Goal: Task Accomplishment & Management: Use online tool/utility

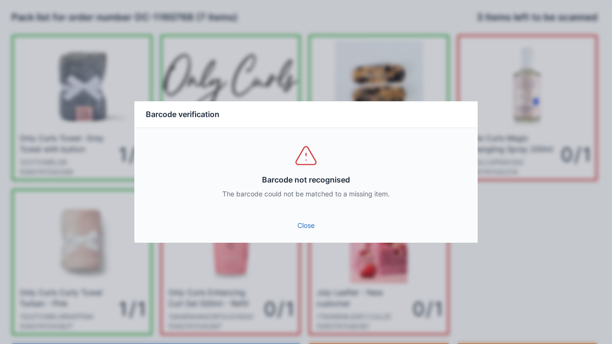
click at [304, 218] on link "Close" at bounding box center [306, 225] width 328 height 17
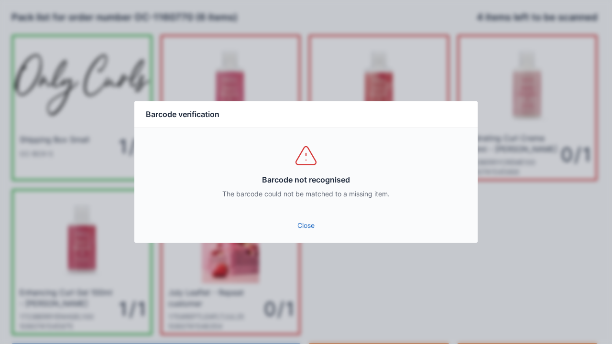
click at [310, 220] on link "Close" at bounding box center [306, 225] width 328 height 17
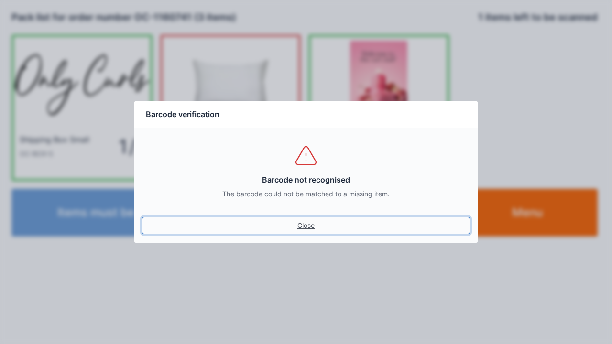
click at [306, 225] on link "Close" at bounding box center [306, 225] width 328 height 17
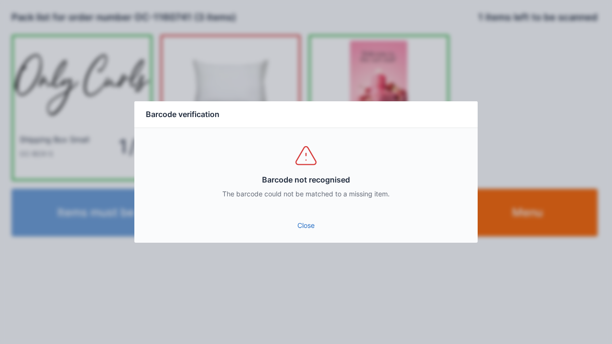
click at [297, 219] on link "Close" at bounding box center [306, 225] width 328 height 17
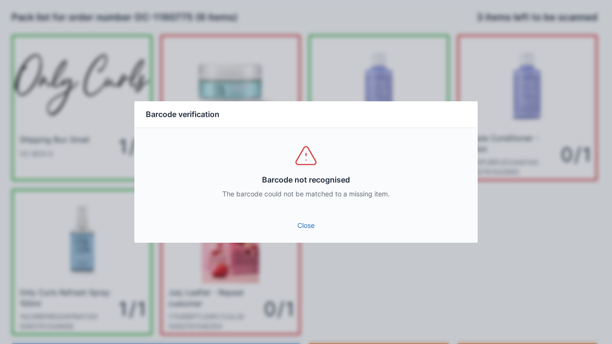
click at [301, 203] on div "Barcode not recognised The barcode could not be matched to a missing item." at bounding box center [305, 171] width 343 height 86
click at [294, 220] on link "Close" at bounding box center [306, 225] width 328 height 17
click at [304, 212] on div "Barcode not recognised The barcode could not be matched to a missing item." at bounding box center [305, 171] width 343 height 86
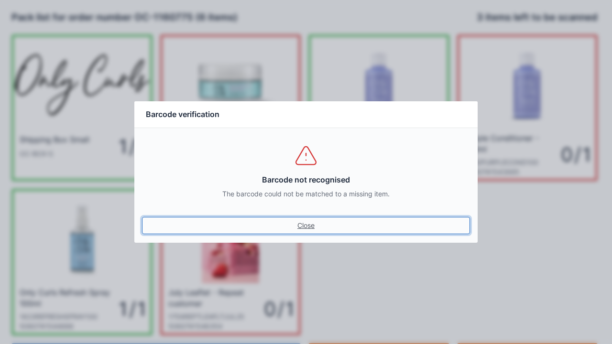
click at [300, 224] on link "Close" at bounding box center [306, 225] width 328 height 17
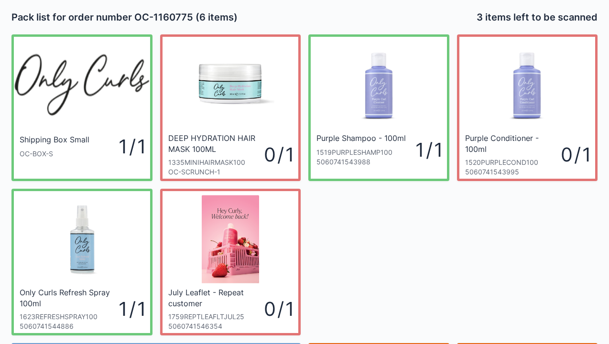
scroll to position [55, 0]
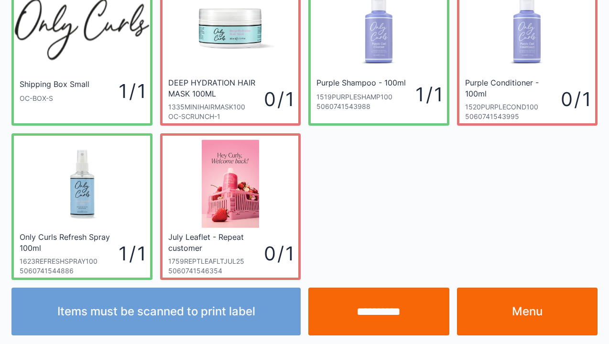
click at [530, 323] on link "Menu" at bounding box center [527, 312] width 141 height 48
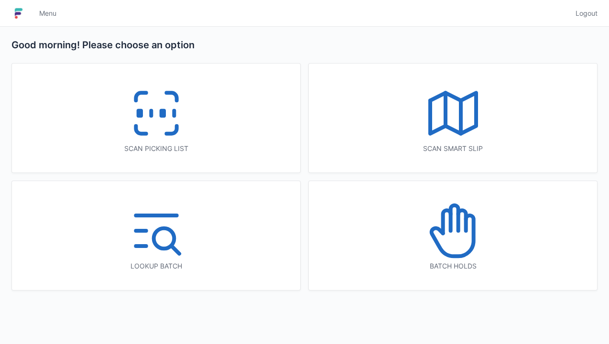
click at [153, 107] on icon at bounding box center [156, 113] width 61 height 61
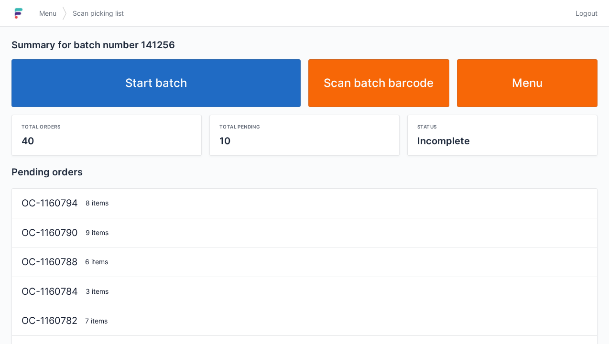
click at [164, 86] on link "Start batch" at bounding box center [155, 83] width 289 height 48
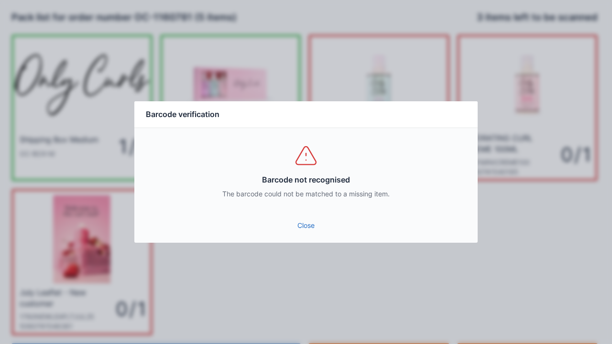
click at [303, 227] on link "Close" at bounding box center [306, 225] width 328 height 17
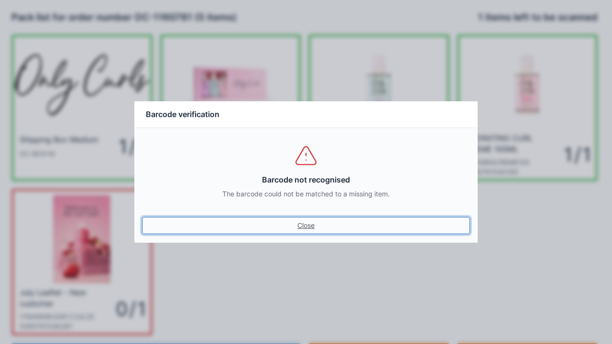
click at [303, 219] on link "Close" at bounding box center [306, 225] width 328 height 17
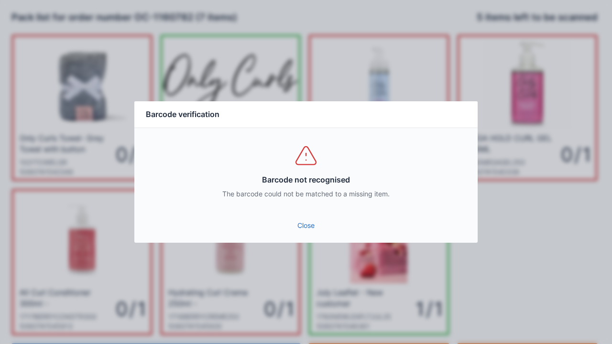
click at [298, 220] on link "Close" at bounding box center [306, 225] width 328 height 17
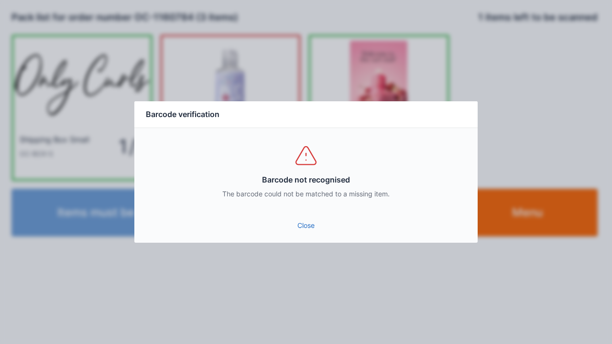
click at [300, 219] on link "Close" at bounding box center [306, 225] width 328 height 17
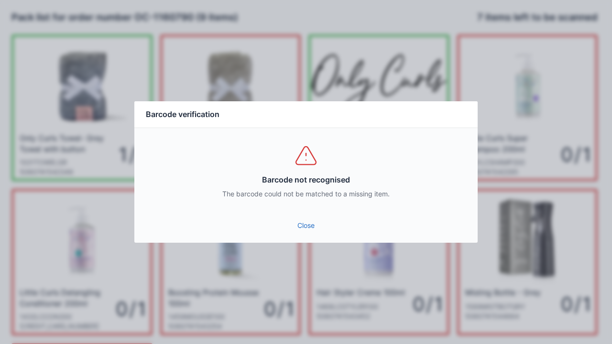
click at [296, 222] on link "Close" at bounding box center [306, 225] width 328 height 17
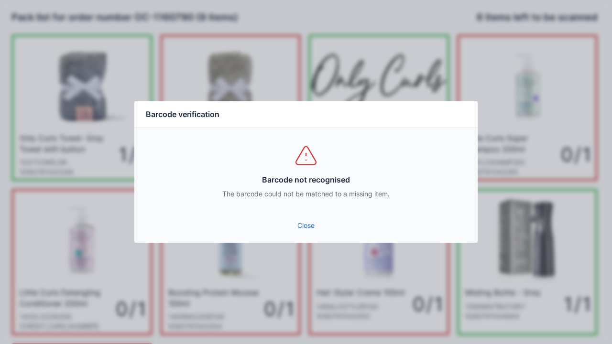
click at [306, 226] on link "Close" at bounding box center [306, 225] width 328 height 17
click at [300, 220] on link "Close" at bounding box center [306, 225] width 328 height 17
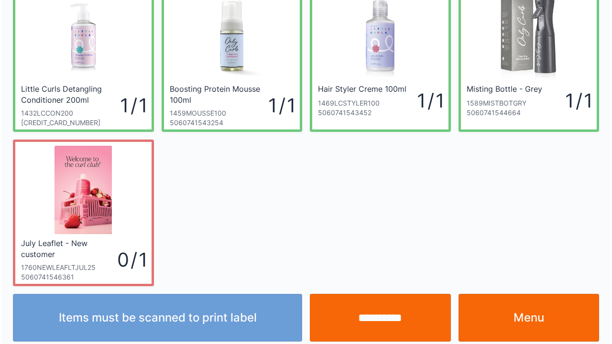
scroll to position [205, 0]
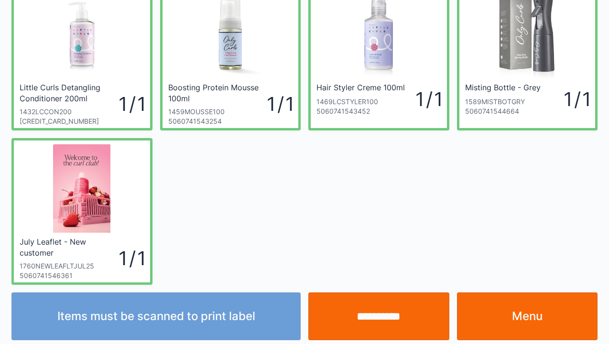
click at [367, 317] on input "**********" at bounding box center [378, 317] width 141 height 48
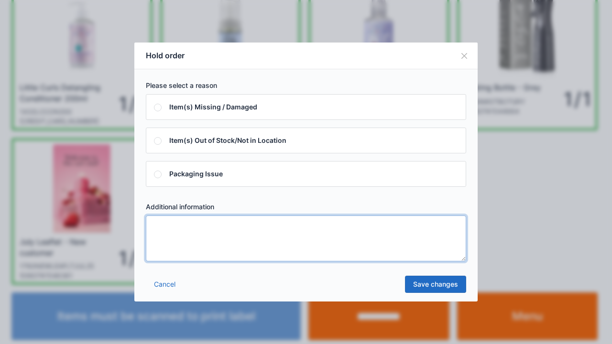
click at [175, 227] on textarea at bounding box center [306, 239] width 320 height 46
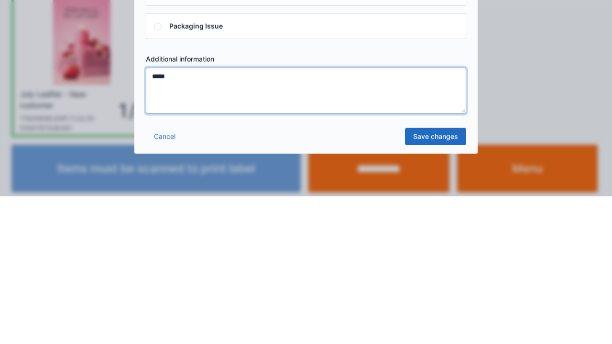
type textarea "*****"
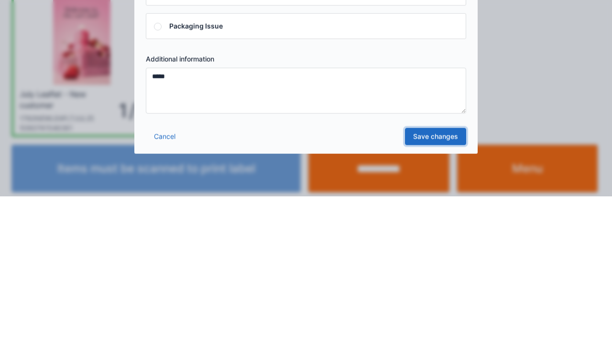
click at [433, 285] on link "Save changes" at bounding box center [435, 284] width 61 height 17
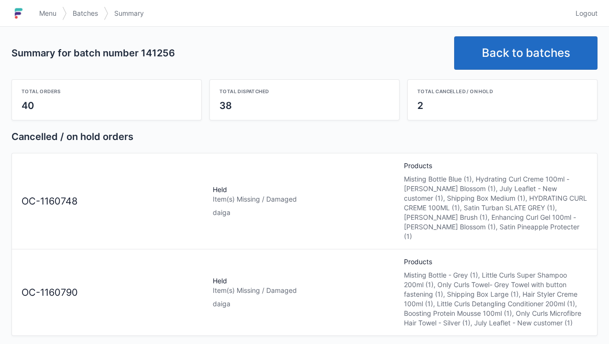
click at [523, 52] on link "Back to batches" at bounding box center [525, 52] width 143 height 33
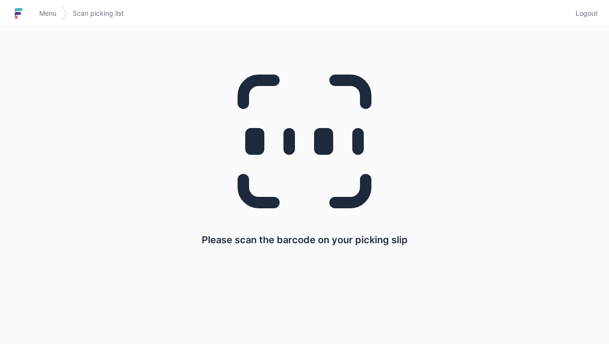
click at [32, 18] on h1 at bounding box center [22, 13] width 22 height 23
click at [24, 17] on img at bounding box center [18, 13] width 14 height 15
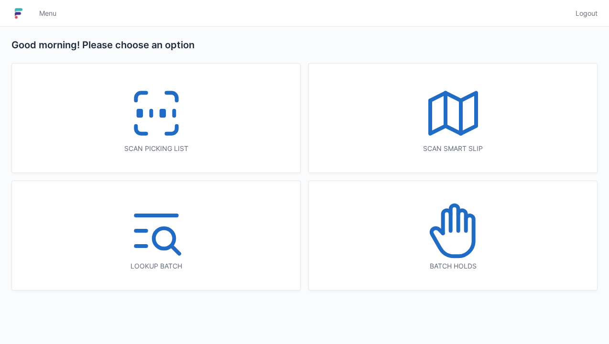
click at [449, 231] on icon at bounding box center [447, 221] width 8 height 23
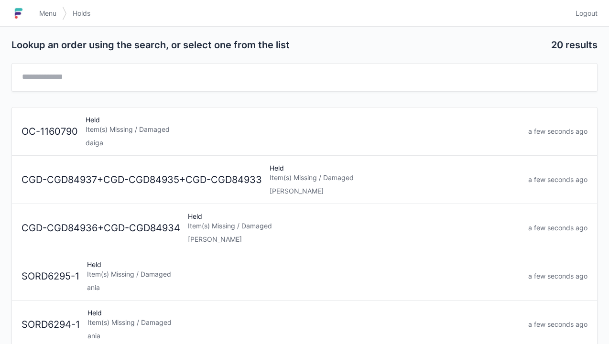
click at [107, 132] on div "Item(s) Missing / Damaged" at bounding box center [303, 130] width 435 height 10
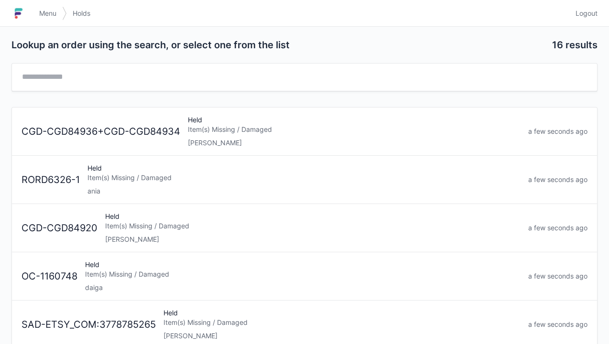
click at [117, 275] on div "Item(s) Missing / Damaged" at bounding box center [303, 275] width 436 height 10
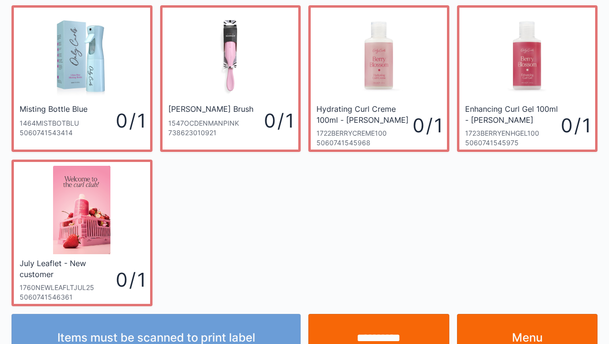
scroll to position [210, 0]
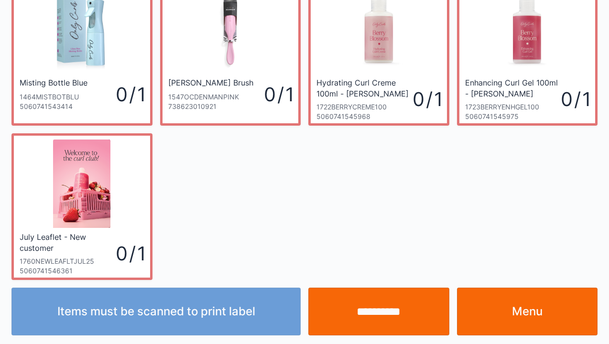
click at [547, 326] on link "Menu" at bounding box center [527, 312] width 141 height 48
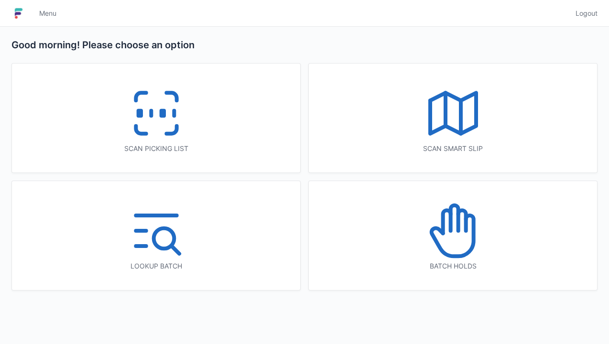
click at [155, 114] on icon at bounding box center [156, 113] width 61 height 61
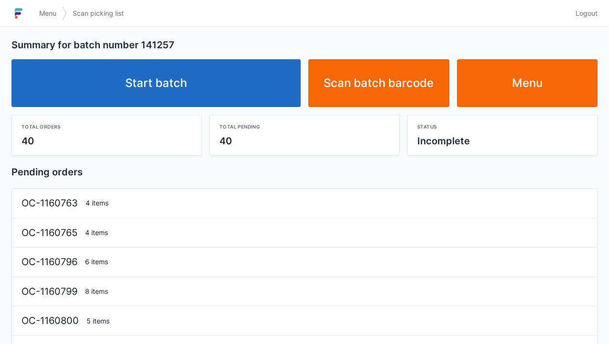
click at [157, 84] on link "Start batch" at bounding box center [155, 83] width 289 height 48
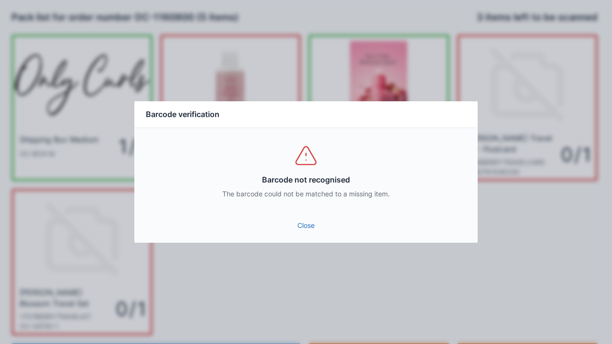
click at [296, 226] on link "Close" at bounding box center [306, 225] width 328 height 17
click at [303, 227] on link "Close" at bounding box center [306, 225] width 328 height 17
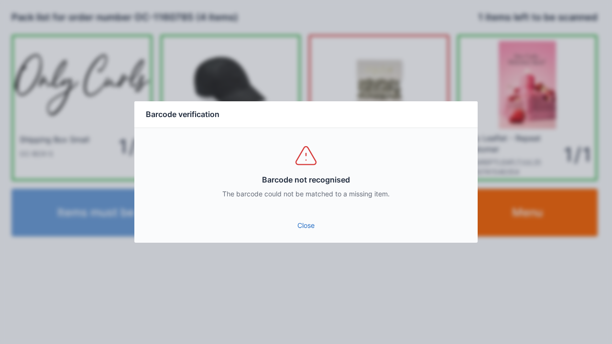
click at [306, 233] on link "Close" at bounding box center [306, 225] width 328 height 17
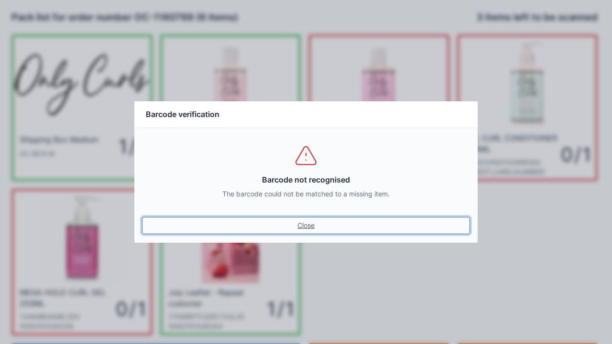
click at [303, 223] on link "Close" at bounding box center [306, 225] width 328 height 17
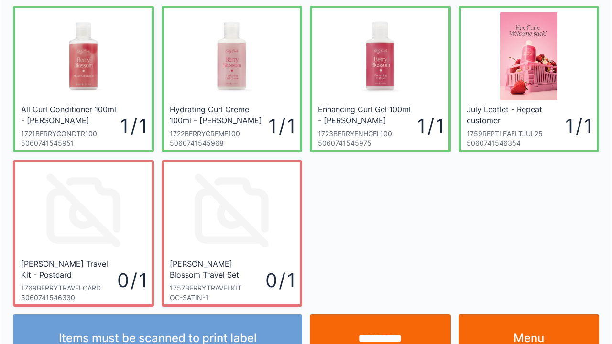
scroll to position [210, 0]
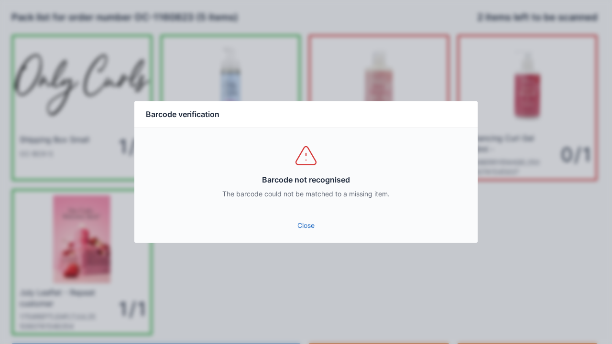
click at [296, 227] on link "Close" at bounding box center [306, 225] width 328 height 17
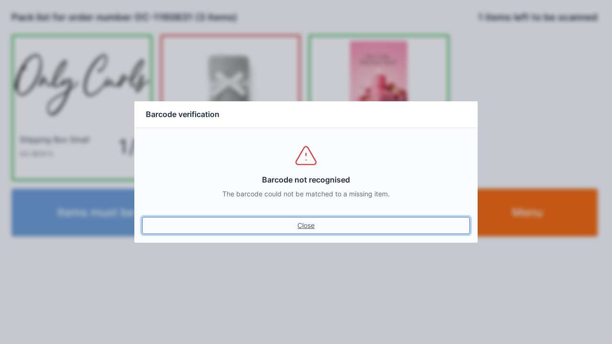
click at [298, 221] on link "Close" at bounding box center [306, 225] width 328 height 17
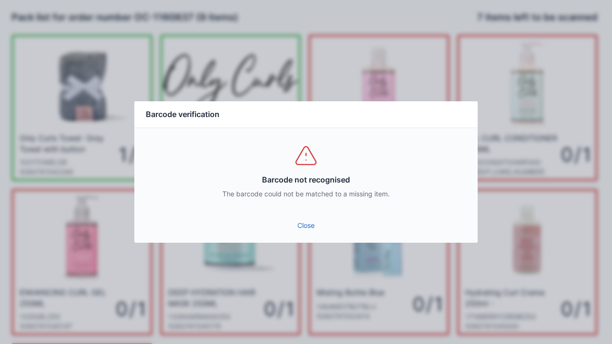
click at [294, 231] on link "Close" at bounding box center [306, 225] width 328 height 17
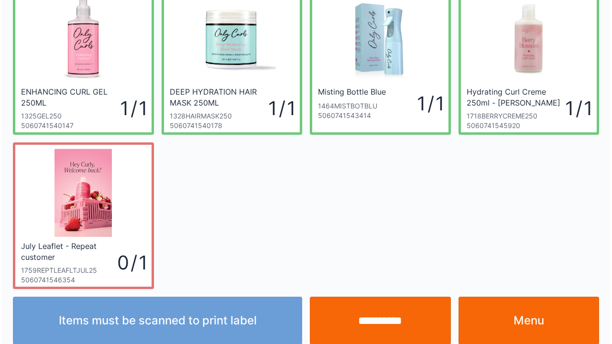
scroll to position [210, 0]
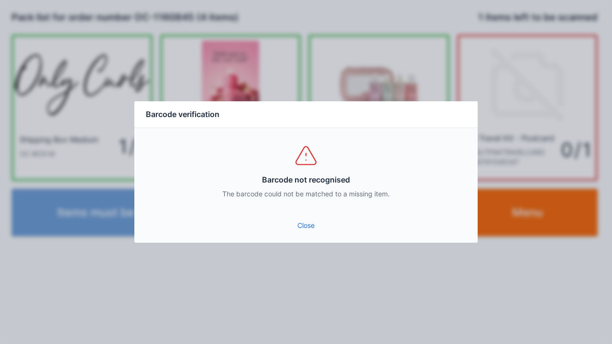
click at [310, 226] on link "Close" at bounding box center [306, 225] width 328 height 17
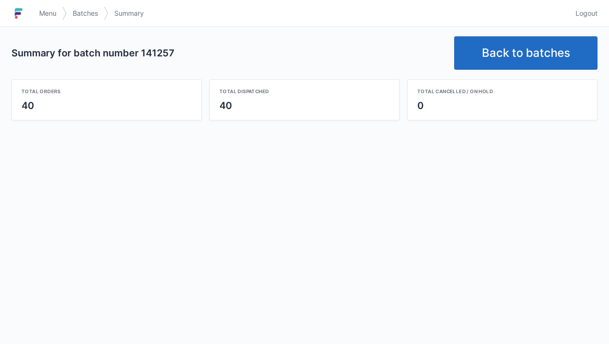
click at [31, 19] on h1 at bounding box center [22, 13] width 22 height 23
click at [33, 6] on link "Menu" at bounding box center [47, 13] width 29 height 17
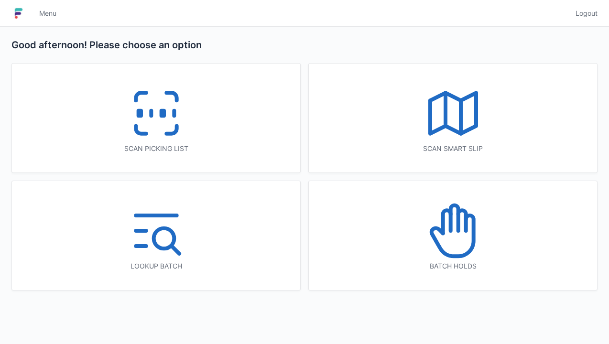
click at [464, 236] on icon at bounding box center [453, 230] width 61 height 61
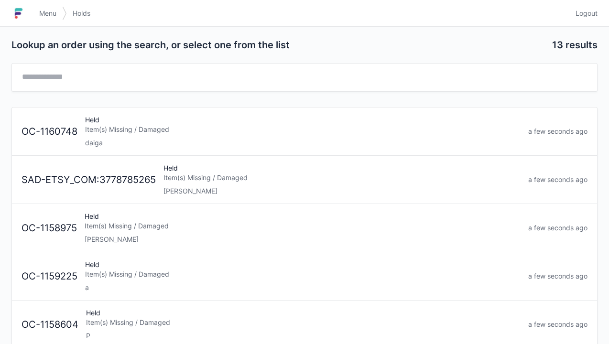
click at [108, 132] on div "Item(s) Missing / Damaged" at bounding box center [303, 130] width 436 height 10
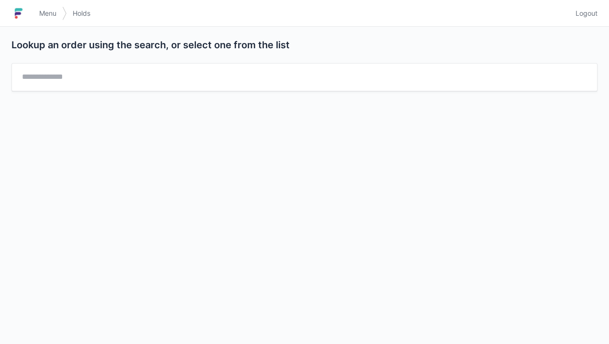
click at [45, 7] on link "Menu" at bounding box center [47, 13] width 29 height 17
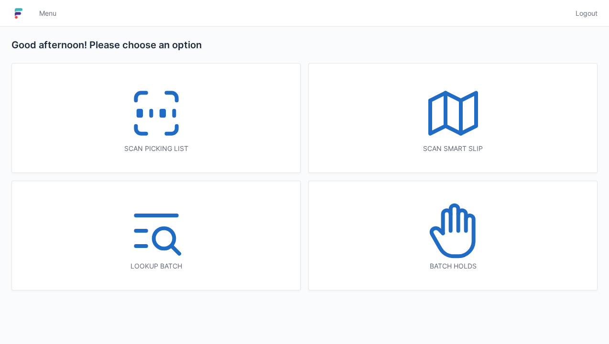
click at [161, 116] on rect at bounding box center [162, 113] width 2 height 5
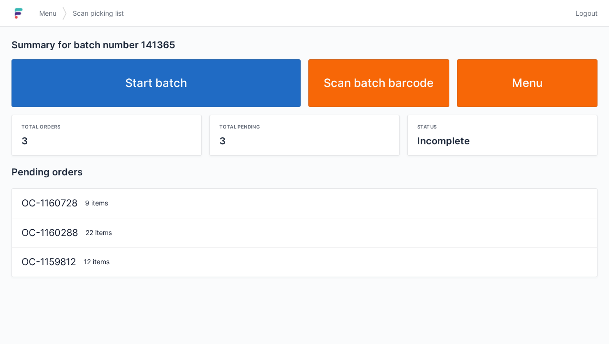
click at [174, 73] on link "Start batch" at bounding box center [155, 83] width 289 height 48
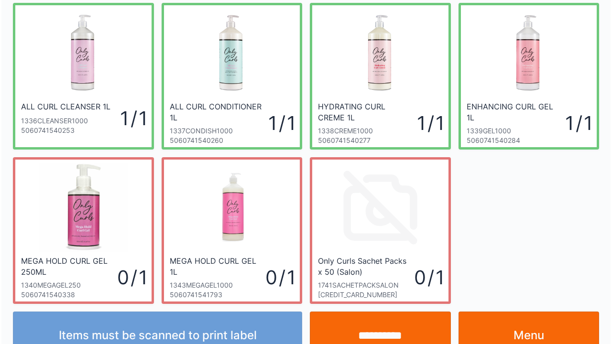
scroll to position [210, 0]
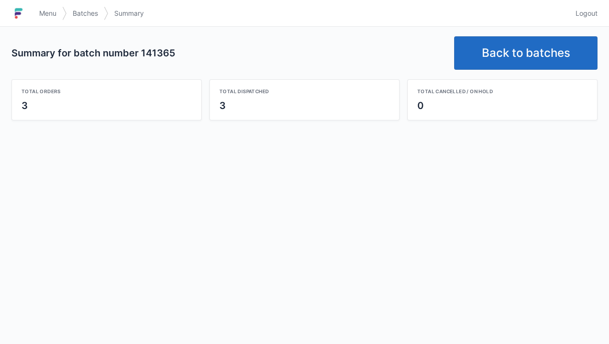
click at [535, 59] on link "Back to batches" at bounding box center [525, 52] width 143 height 33
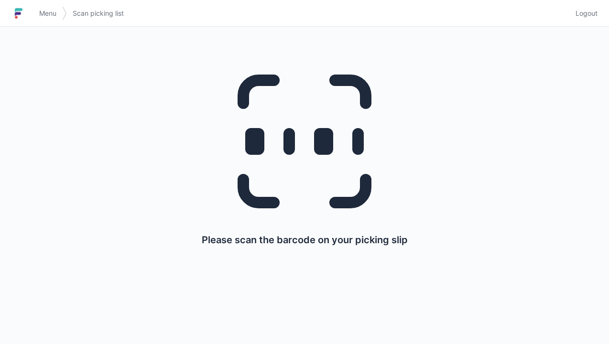
click at [310, 145] on icon at bounding box center [305, 142] width 184 height 184
click at [37, 10] on link "Menu" at bounding box center [47, 13] width 29 height 17
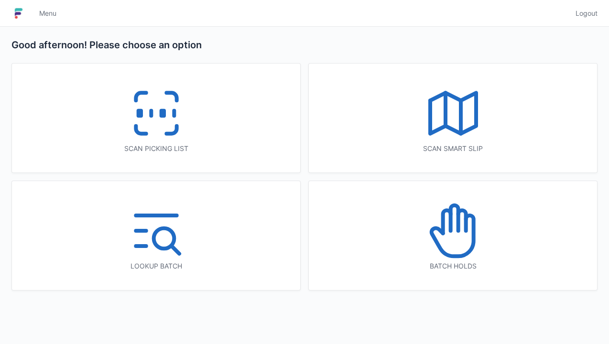
click at [461, 118] on line at bounding box center [461, 116] width 0 height 33
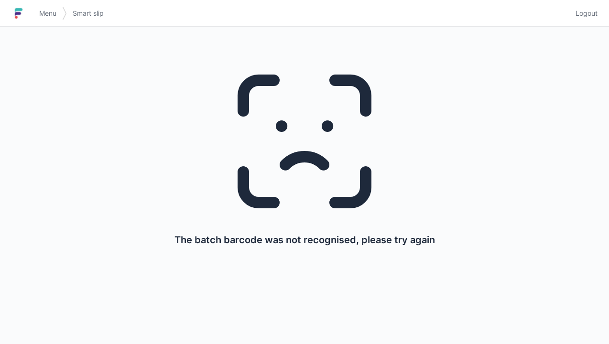
click at [39, 18] on link "Menu" at bounding box center [47, 13] width 29 height 17
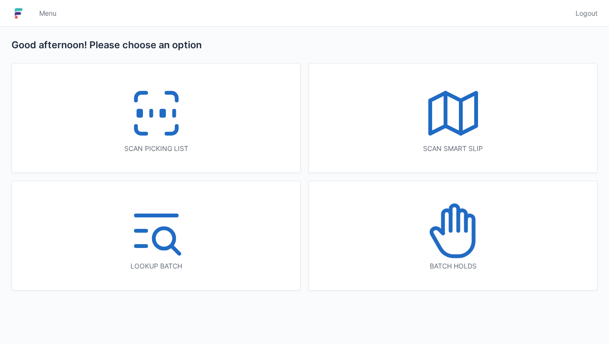
click at [461, 109] on line at bounding box center [461, 116] width 0 height 33
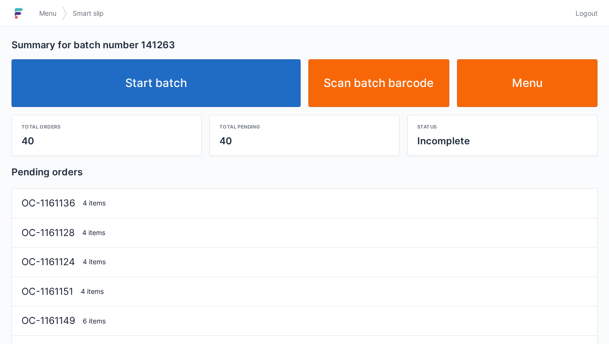
click at [179, 87] on link "Start batch" at bounding box center [155, 83] width 289 height 48
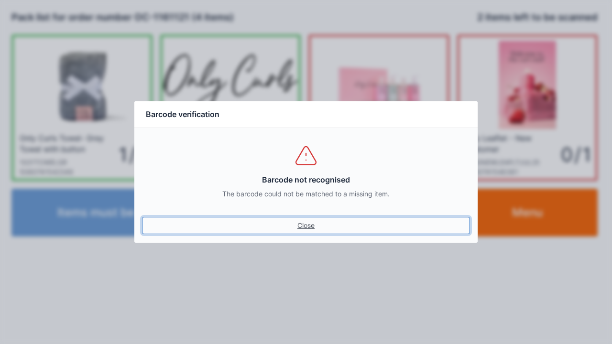
click at [298, 234] on link "Close" at bounding box center [306, 225] width 328 height 17
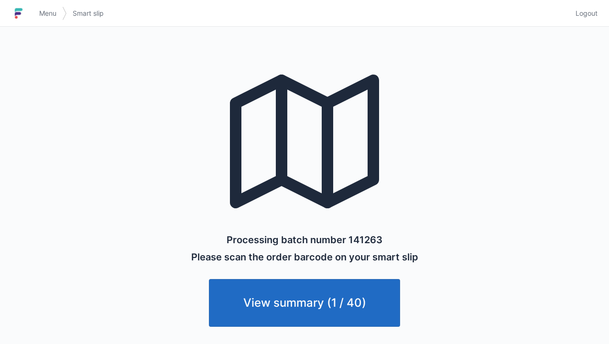
click at [281, 304] on link "View summary (1 / 40)" at bounding box center [304, 303] width 191 height 48
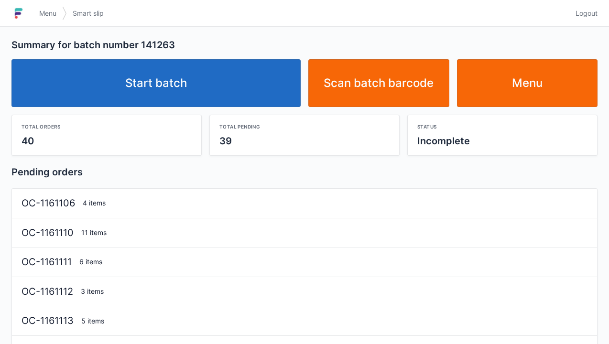
click at [180, 74] on link "Start batch" at bounding box center [155, 83] width 289 height 48
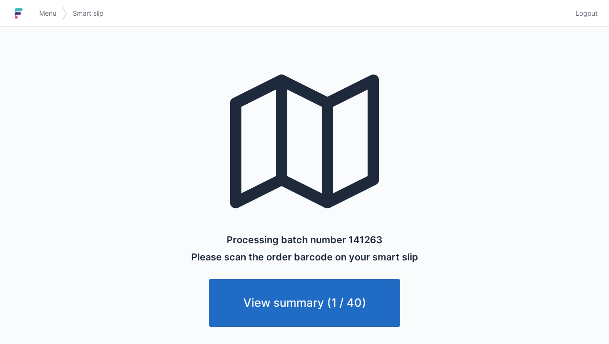
click at [37, 20] on link "Menu" at bounding box center [47, 13] width 29 height 17
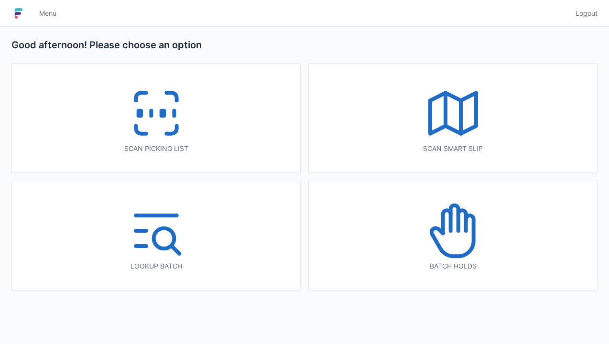
click at [461, 124] on line at bounding box center [461, 116] width 0 height 33
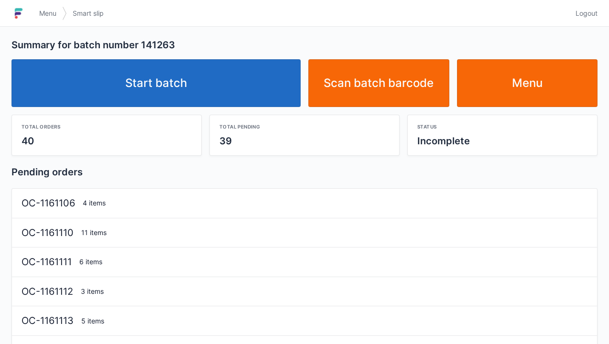
click at [175, 77] on link "Start batch" at bounding box center [155, 83] width 289 height 48
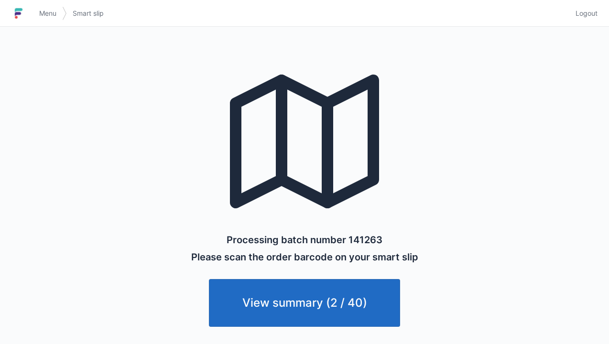
click at [40, 13] on span "Menu" at bounding box center [47, 14] width 17 height 10
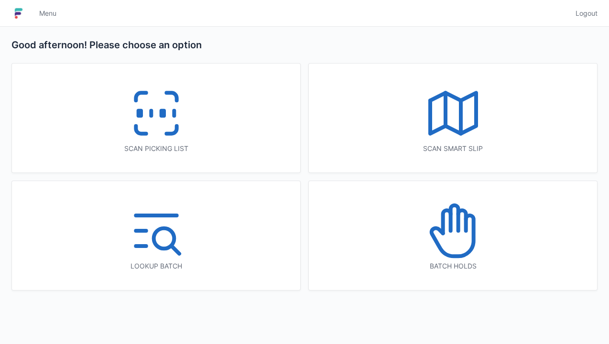
click at [153, 119] on icon at bounding box center [156, 113] width 61 height 61
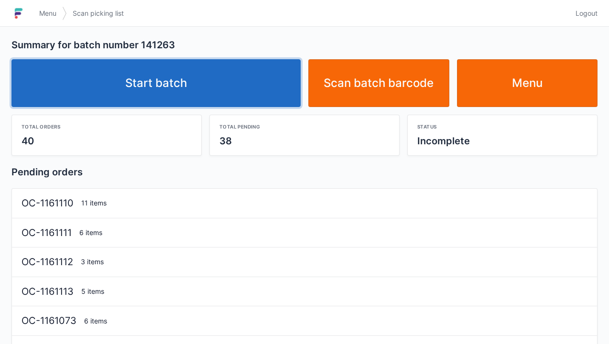
click at [172, 87] on link "Start batch" at bounding box center [155, 83] width 289 height 48
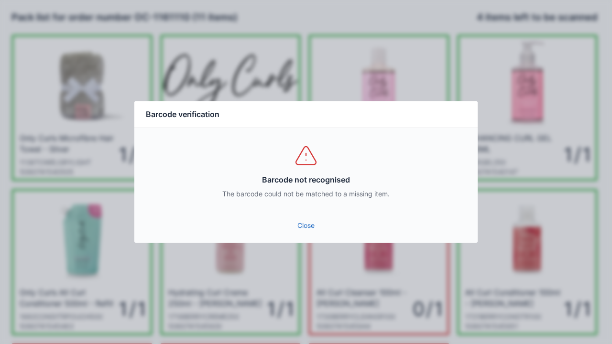
click at [312, 220] on link "Close" at bounding box center [306, 225] width 328 height 17
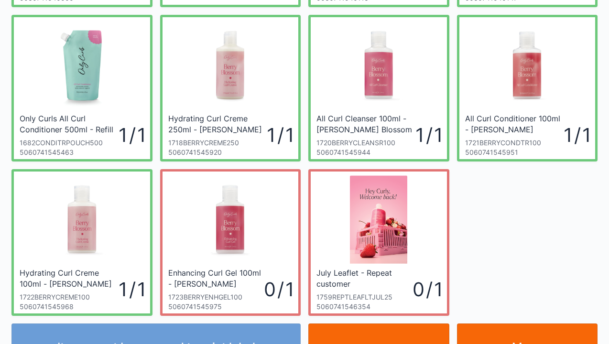
scroll to position [210, 0]
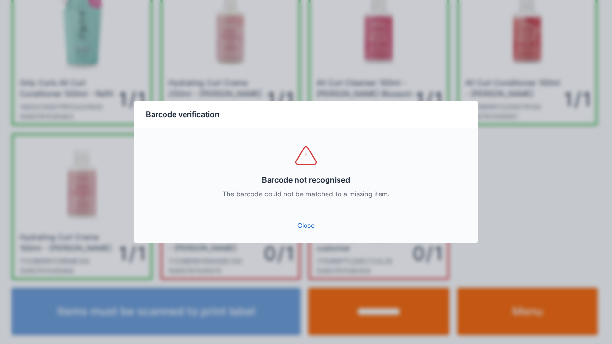
click at [300, 222] on link "Close" at bounding box center [306, 225] width 328 height 17
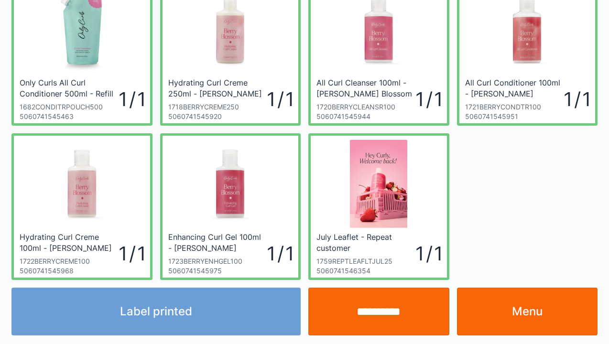
click at [538, 313] on link "Menu" at bounding box center [527, 312] width 141 height 48
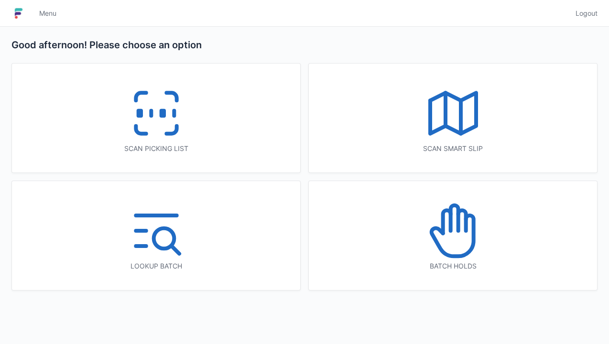
click at [140, 119] on icon at bounding box center [156, 113] width 61 height 61
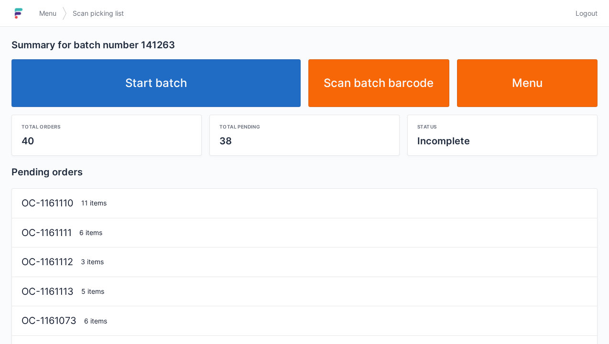
click at [160, 89] on link "Start batch" at bounding box center [155, 83] width 289 height 48
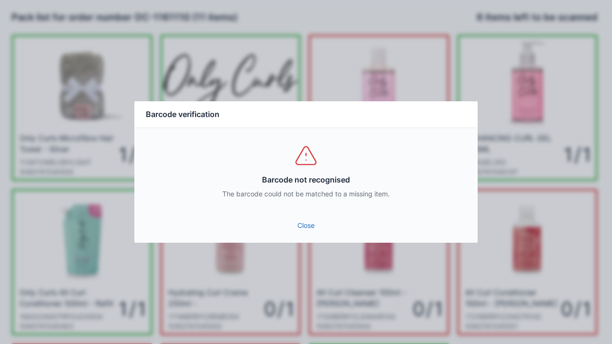
click at [307, 234] on link "Close" at bounding box center [306, 225] width 328 height 17
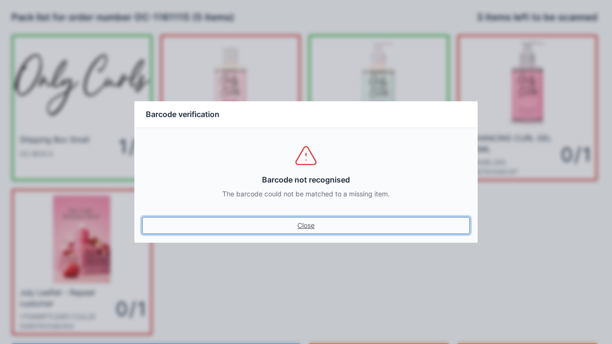
click at [316, 226] on link "Close" at bounding box center [306, 225] width 328 height 17
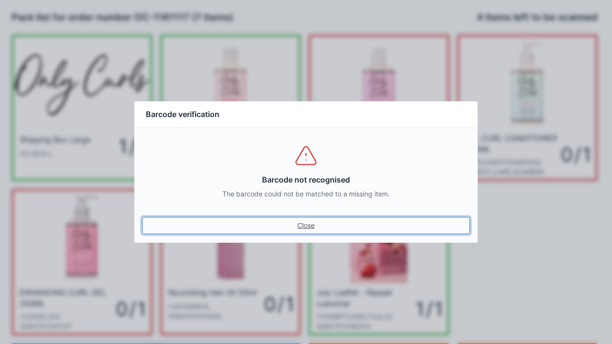
click at [304, 232] on link "Close" at bounding box center [306, 225] width 328 height 17
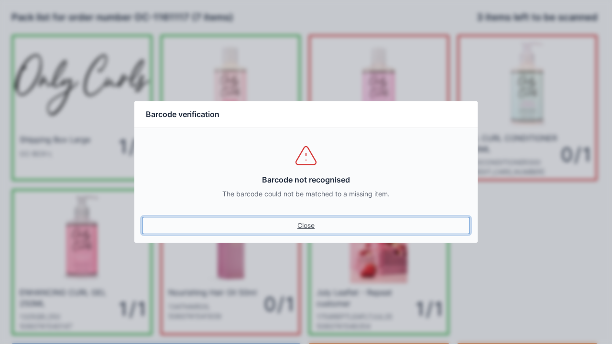
click at [307, 229] on link "Close" at bounding box center [306, 225] width 328 height 17
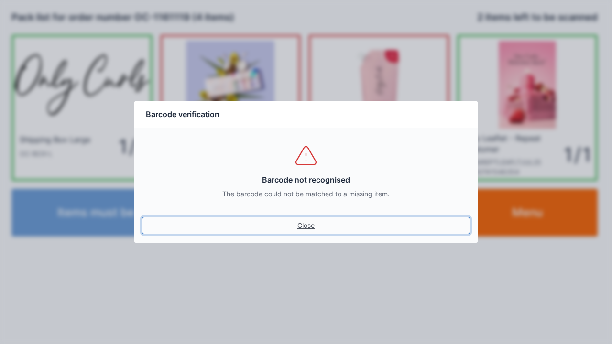
click at [298, 219] on link "Close" at bounding box center [306, 225] width 328 height 17
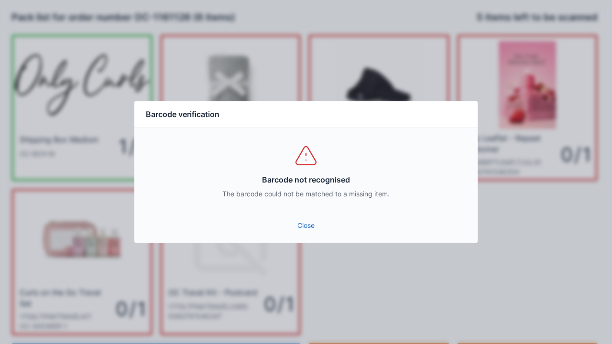
click at [310, 221] on link "Close" at bounding box center [306, 225] width 328 height 17
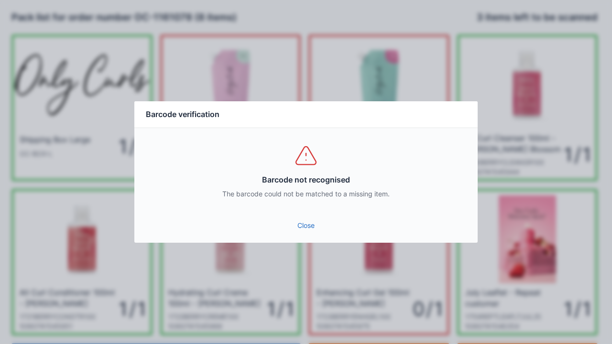
click at [301, 223] on link "Close" at bounding box center [306, 225] width 328 height 17
click at [300, 227] on link "Close" at bounding box center [306, 225] width 328 height 17
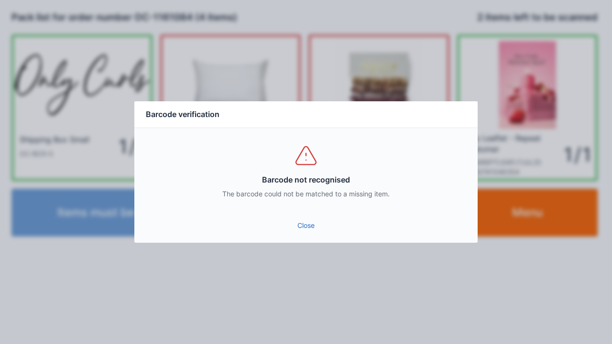
click at [309, 226] on link "Close" at bounding box center [306, 225] width 328 height 17
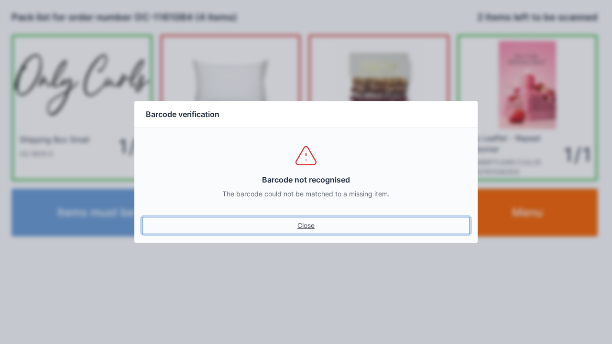
click at [309, 227] on link "Close" at bounding box center [306, 225] width 328 height 17
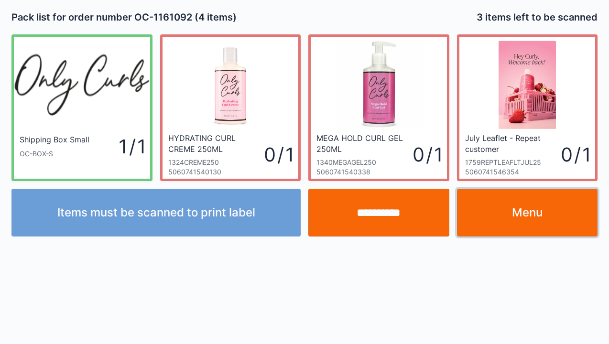
click at [536, 215] on link "Menu" at bounding box center [527, 213] width 141 height 48
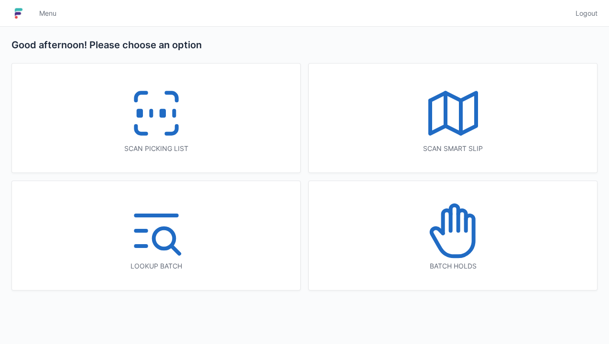
click at [156, 114] on icon at bounding box center [156, 113] width 61 height 61
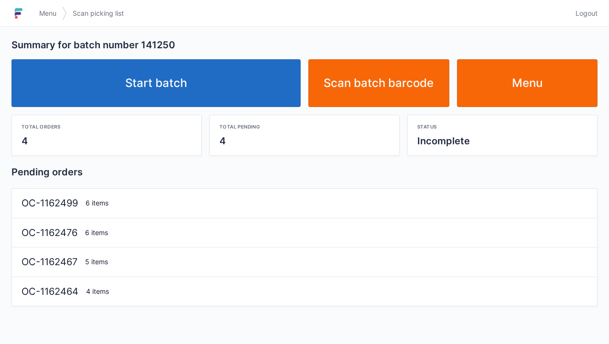
click at [183, 83] on link "Start batch" at bounding box center [155, 83] width 289 height 48
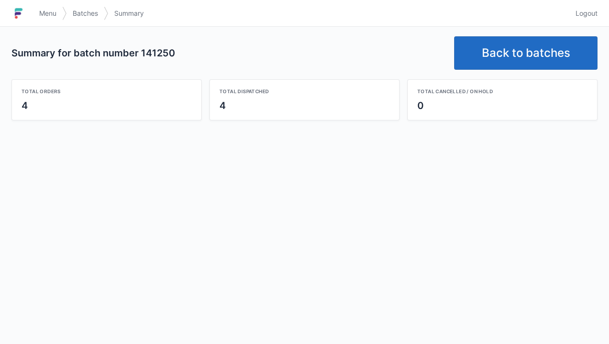
click at [31, 18] on h1 at bounding box center [22, 13] width 22 height 23
click at [40, 9] on span "Menu" at bounding box center [47, 14] width 17 height 10
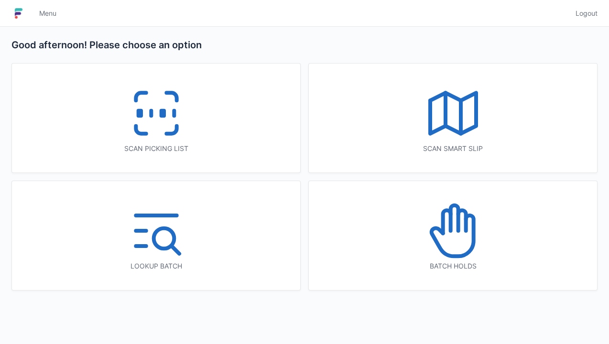
click at [448, 236] on icon at bounding box center [453, 230] width 61 height 61
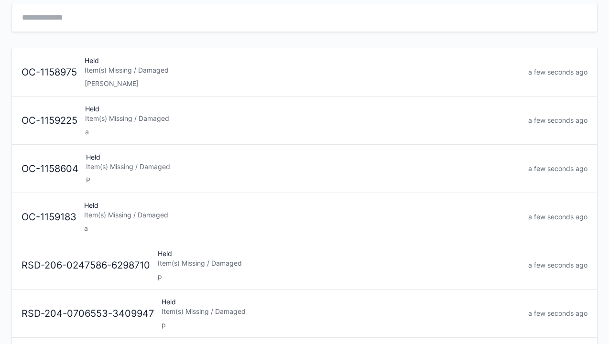
scroll to position [58, 0]
click at [230, 228] on div "a" at bounding box center [302, 230] width 437 height 10
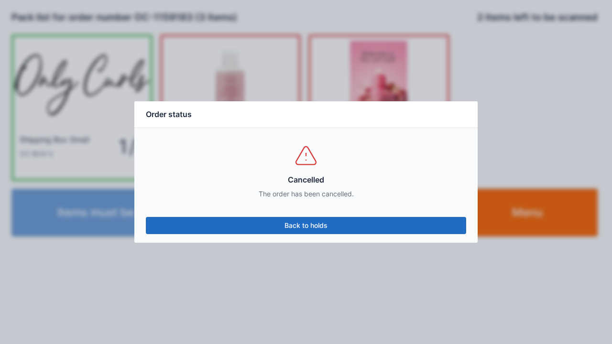
click at [329, 226] on link "Back to holds" at bounding box center [306, 225] width 320 height 17
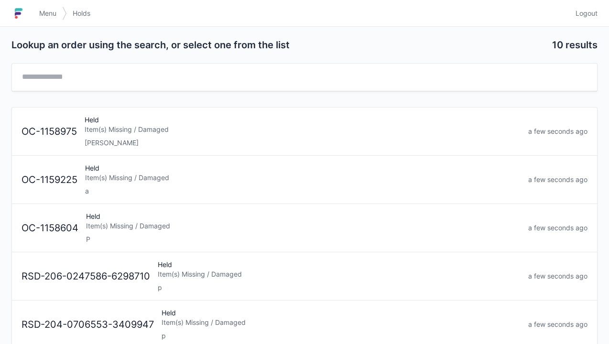
click at [195, 228] on div "Item(s) Missing / Damaged" at bounding box center [303, 226] width 435 height 10
click at [252, 223] on div "Item(s) Missing / Damaged" at bounding box center [303, 226] width 436 height 10
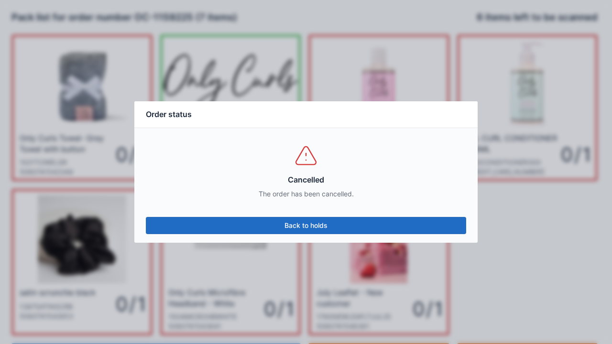
click at [323, 228] on link "Back to holds" at bounding box center [306, 225] width 320 height 17
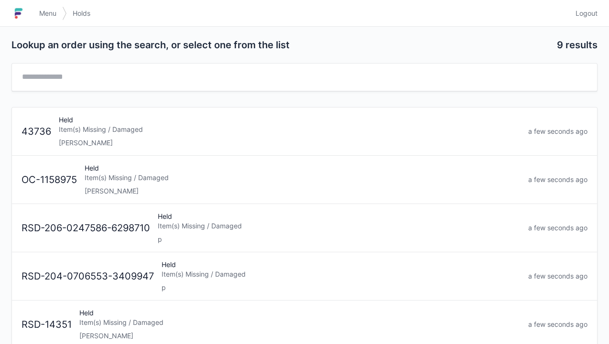
click at [261, 176] on div "Item(s) Missing / Damaged" at bounding box center [303, 178] width 436 height 10
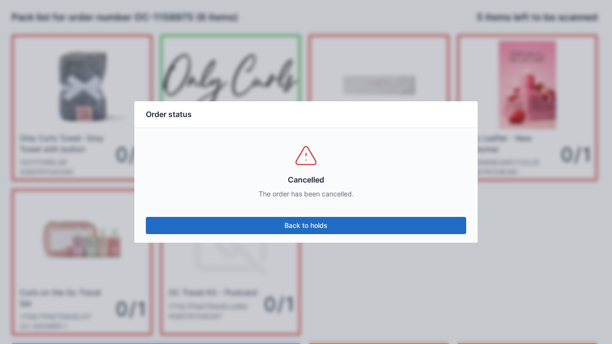
click at [357, 221] on link "Back to holds" at bounding box center [306, 225] width 320 height 17
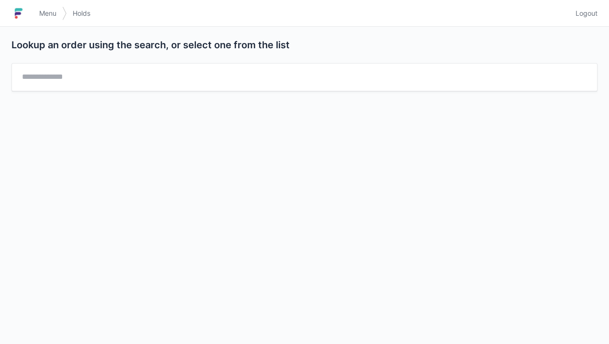
click at [43, 11] on span "Menu" at bounding box center [47, 14] width 17 height 10
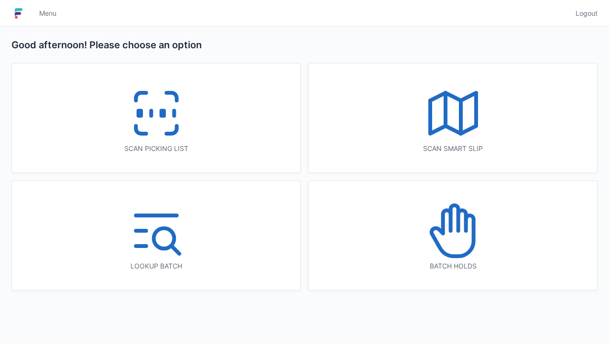
click at [423, 258] on icon at bounding box center [453, 230] width 61 height 61
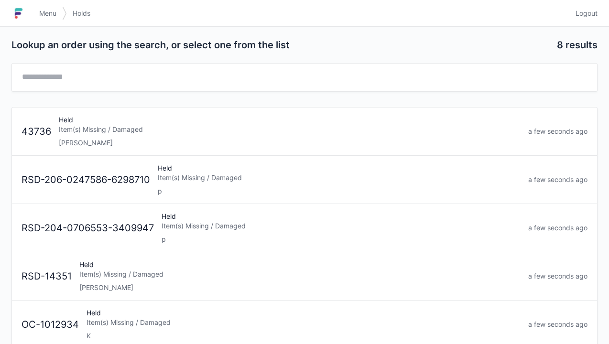
click at [395, 134] on div "Held Item(s) Missing / Damaged Lori" at bounding box center [290, 131] width 470 height 33
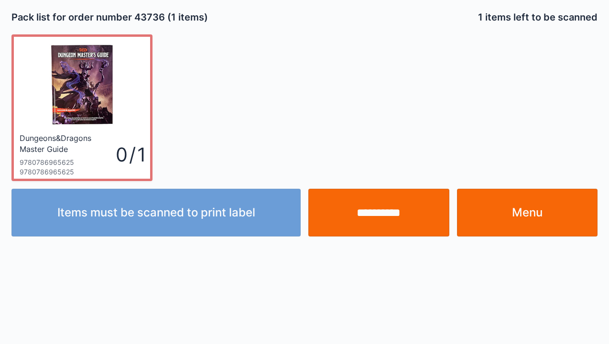
click at [535, 210] on link "Menu" at bounding box center [527, 213] width 141 height 48
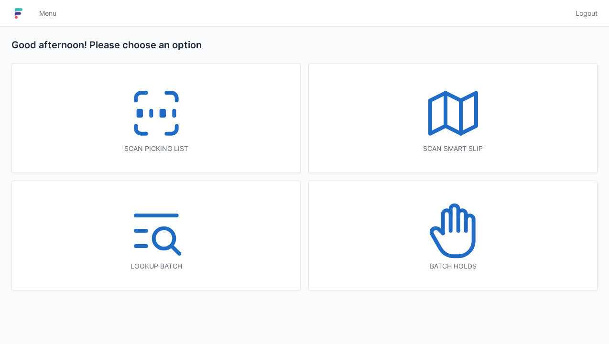
click at [410, 265] on div "Batch holds" at bounding box center [453, 267] width 250 height 10
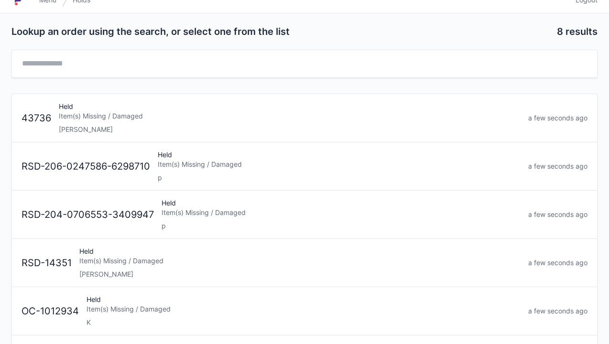
scroll to position [20, 0]
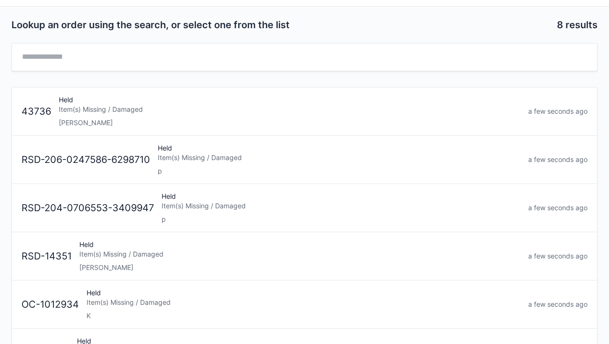
click at [347, 173] on div "p" at bounding box center [339, 171] width 363 height 10
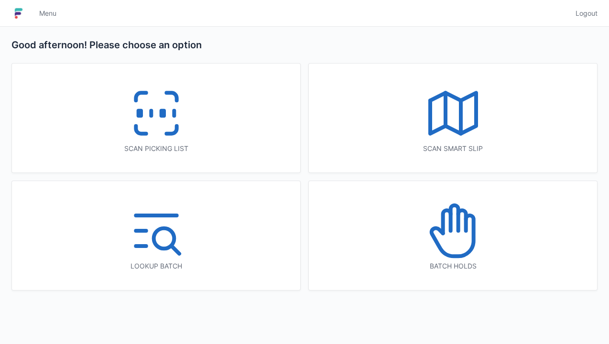
click at [161, 116] on rect at bounding box center [162, 113] width 2 height 5
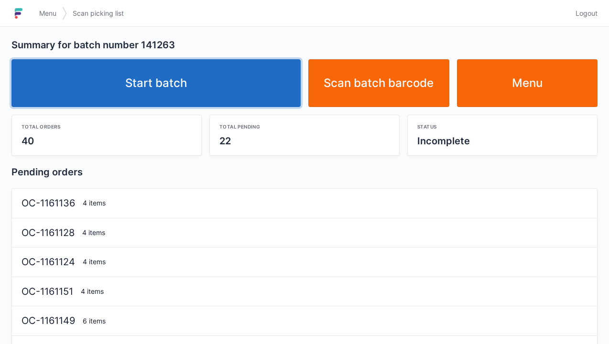
click at [184, 87] on link "Start batch" at bounding box center [155, 83] width 289 height 48
